Goal: Task Accomplishment & Management: Manage account settings

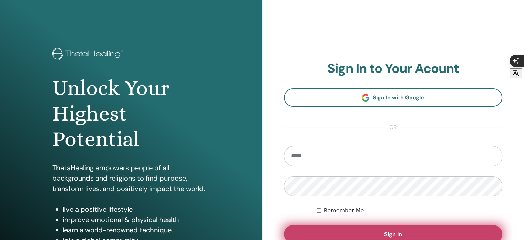
type input "**********"
click at [370, 229] on button "Sign In" at bounding box center [393, 234] width 219 height 18
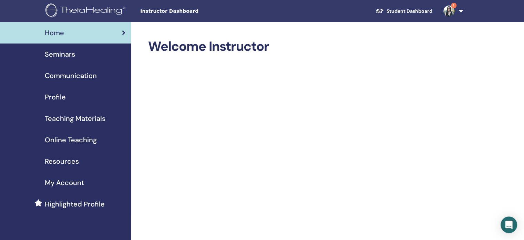
click at [447, 12] on img at bounding box center [449, 11] width 11 height 11
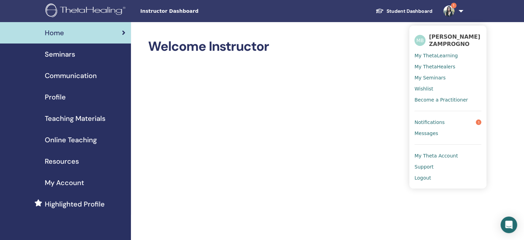
click at [443, 125] on span "Notifications" at bounding box center [430, 122] width 30 height 6
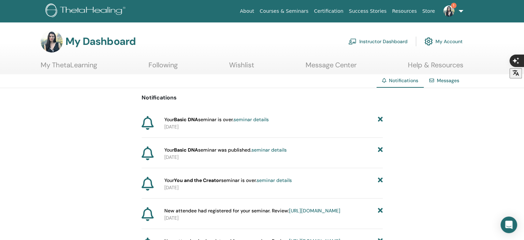
click at [57, 67] on link "My ThetaLearning" at bounding box center [69, 67] width 57 height 13
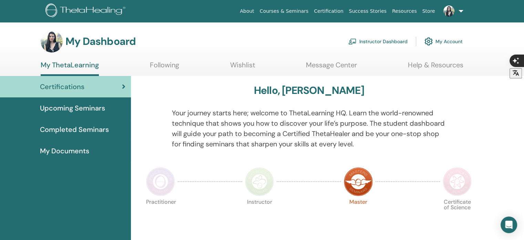
click at [389, 36] on link "Instructor Dashboard" at bounding box center [378, 41] width 59 height 15
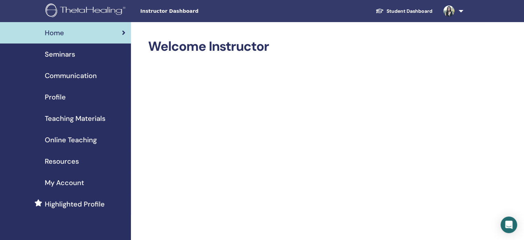
click at [72, 120] on span "Teaching Materials" at bounding box center [75, 118] width 61 height 10
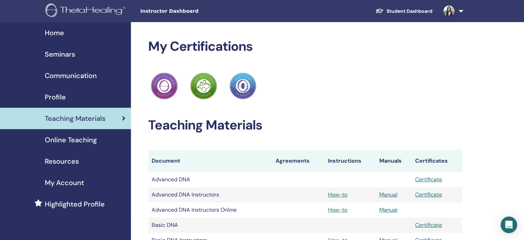
click at [74, 138] on span "Online Teaching" at bounding box center [71, 139] width 52 height 10
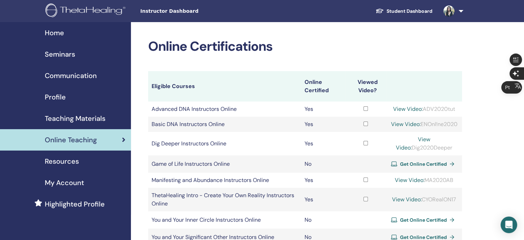
click at [61, 61] on link "Seminars" at bounding box center [65, 53] width 131 height 21
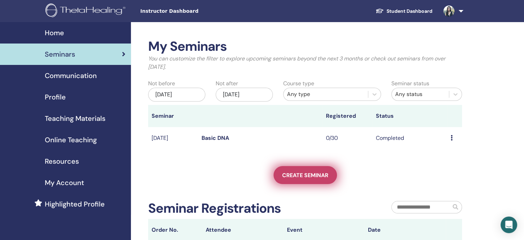
click at [302, 175] on span "Create seminar" at bounding box center [305, 174] width 46 height 7
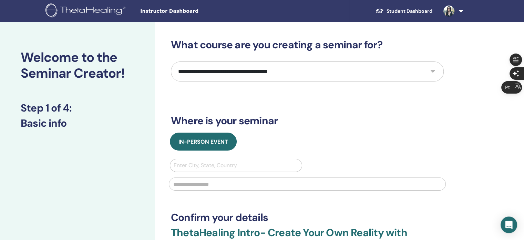
click at [435, 71] on select "**********" at bounding box center [307, 71] width 273 height 20
click at [472, 44] on div "**********" at bounding box center [330, 207] width 350 height 370
click at [461, 12] on link at bounding box center [452, 11] width 28 height 22
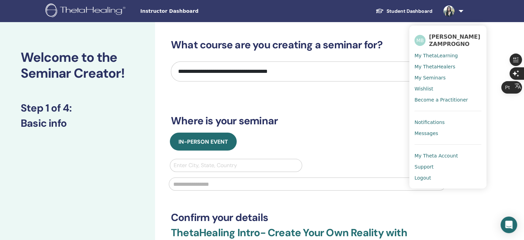
click at [446, 43] on span "[PERSON_NAME] ZAMPROGNO" at bounding box center [455, 40] width 52 height 14
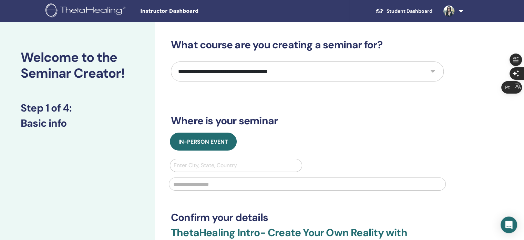
click at [463, 11] on link at bounding box center [452, 11] width 28 height 22
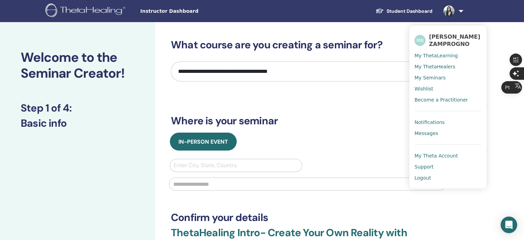
click at [444, 159] on span "My Theta Account" at bounding box center [436, 155] width 43 height 6
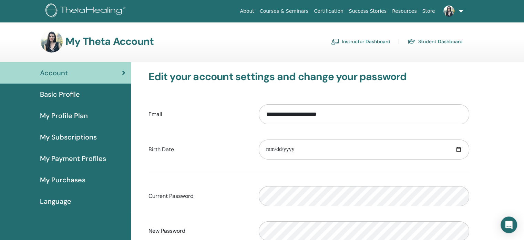
click at [70, 92] on span "Basic Profile" at bounding box center [60, 94] width 40 height 10
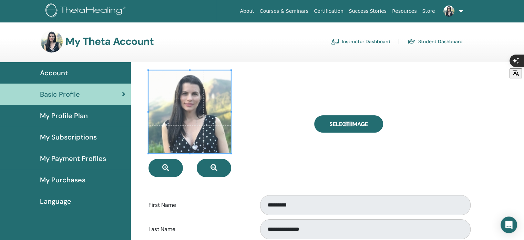
click at [251, 199] on label "First Name" at bounding box center [198, 204] width 110 height 13
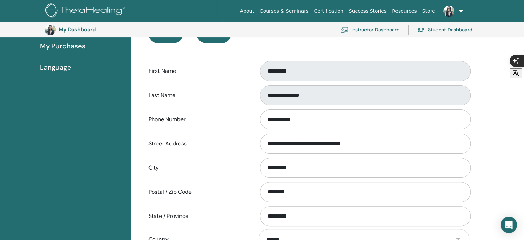
scroll to position [154, 0]
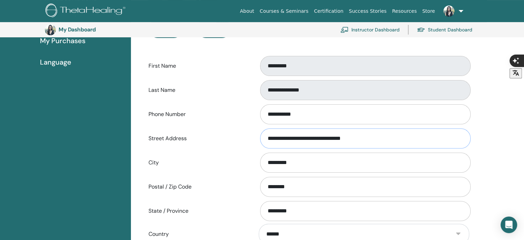
click at [362, 137] on input "**********" at bounding box center [365, 138] width 211 height 20
click at [486, 133] on div "**********" at bounding box center [327, 174] width 393 height 503
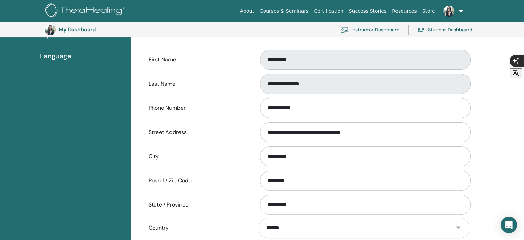
scroll to position [140, 0]
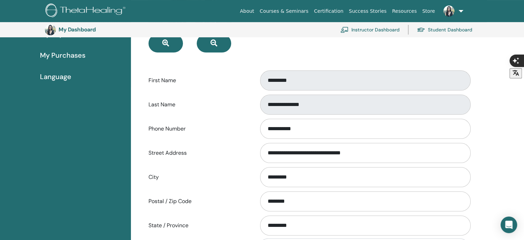
click at [236, 130] on label "Phone Number" at bounding box center [198, 128] width 110 height 13
click at [260, 130] on input "**********" at bounding box center [365, 129] width 211 height 20
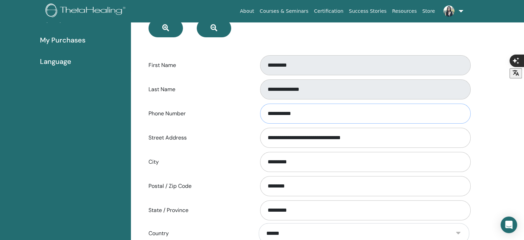
scroll to position [0, 0]
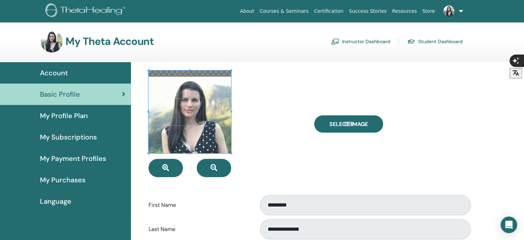
click at [83, 109] on link "My Profile Plan" at bounding box center [65, 115] width 131 height 21
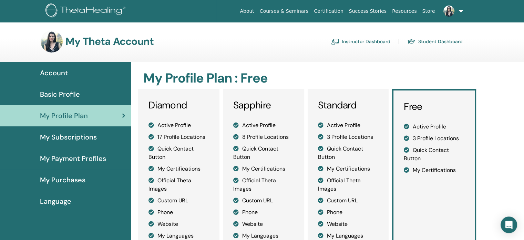
click at [81, 157] on span "My Payment Profiles" at bounding box center [73, 158] width 66 height 10
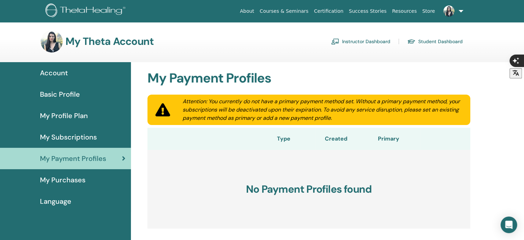
click at [76, 178] on span "My Purchases" at bounding box center [63, 179] width 46 height 10
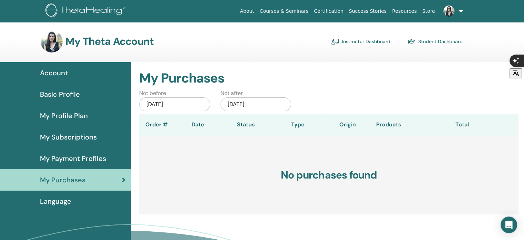
click at [77, 136] on span "My Subscriptions" at bounding box center [68, 137] width 57 height 10
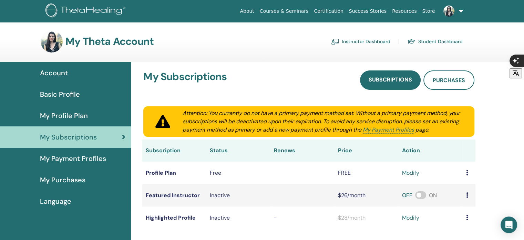
click at [62, 72] on span "Account" at bounding box center [54, 73] width 28 height 10
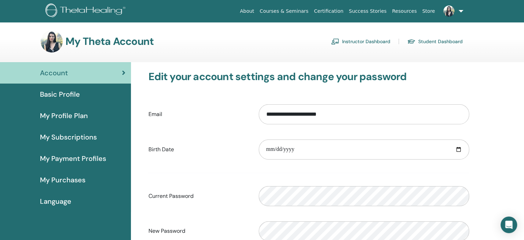
click at [233, 146] on label "Birth Date" at bounding box center [198, 149] width 110 height 13
click at [259, 124] on input "**********" at bounding box center [364, 114] width 211 height 20
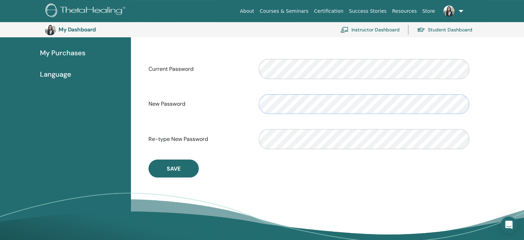
scroll to position [143, 0]
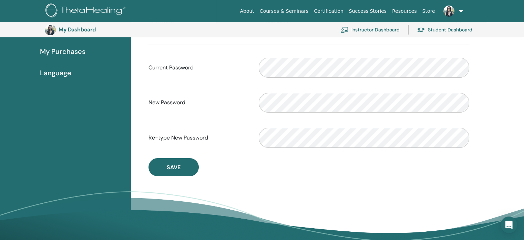
click at [283, 163] on div "**********" at bounding box center [308, 59] width 331 height 234
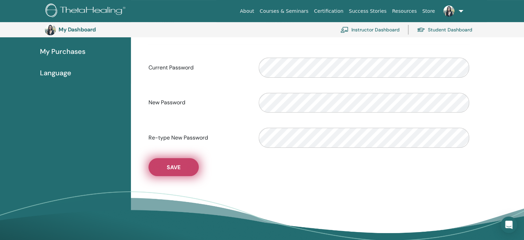
click at [174, 165] on span "Save" at bounding box center [174, 166] width 14 height 7
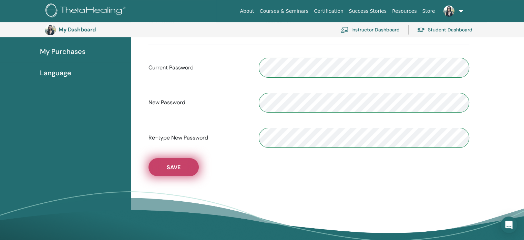
click at [174, 165] on span "Save" at bounding box center [174, 166] width 14 height 7
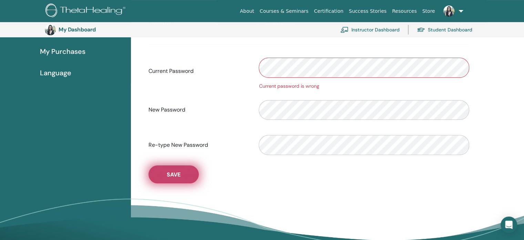
click at [180, 176] on span "Save" at bounding box center [174, 174] width 14 height 7
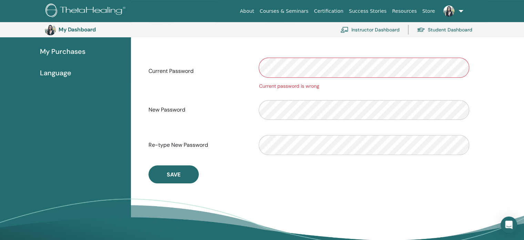
click at [125, 107] on div "Account Basic Profile My Profile Plan My Subscriptions My Payment Profiles My P…" at bounding box center [65, 100] width 131 height 333
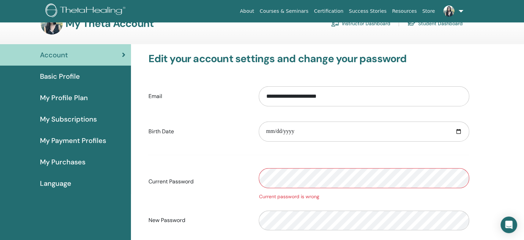
scroll to position [0, 0]
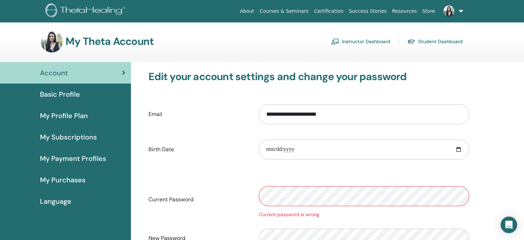
click at [119, 69] on div "Account" at bounding box center [66, 73] width 120 height 10
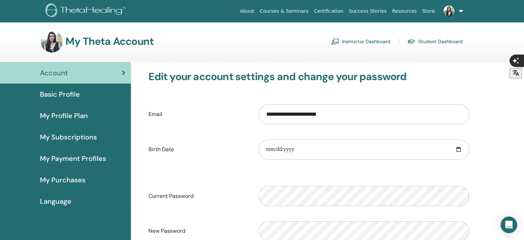
click at [66, 94] on span "Basic Profile" at bounding box center [60, 94] width 40 height 10
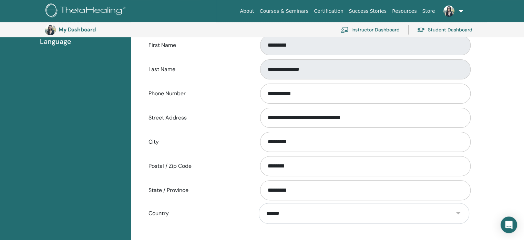
scroll to position [179, 0]
